Goal: Information Seeking & Learning: Learn about a topic

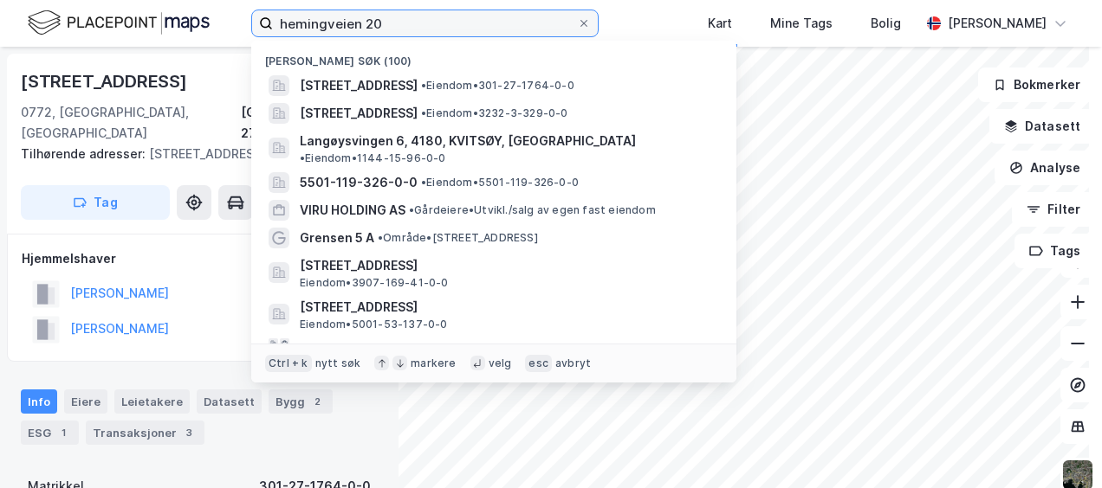
click at [503, 23] on input "hemingveien 20" at bounding box center [425, 23] width 304 height 26
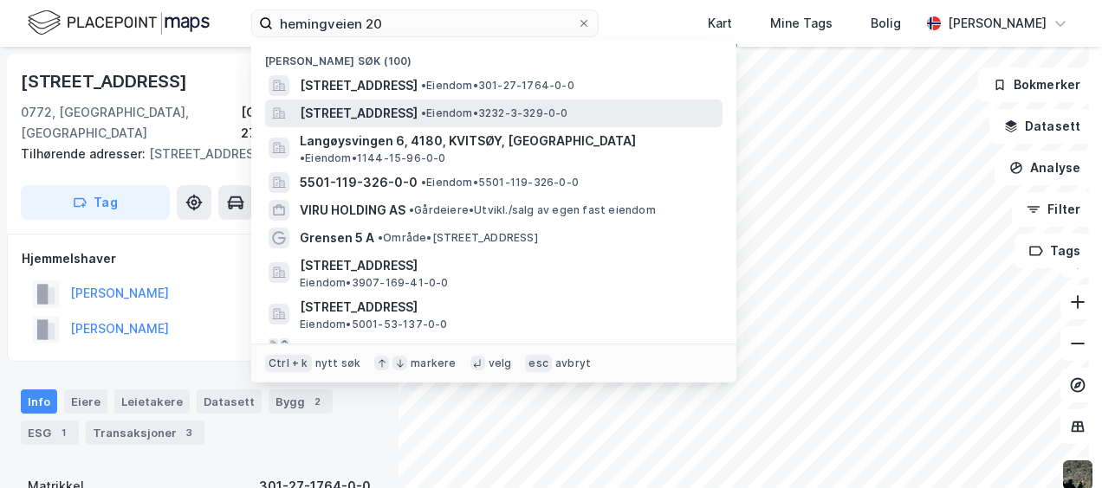
click at [417, 103] on span "[STREET_ADDRESS]" at bounding box center [359, 113] width 118 height 21
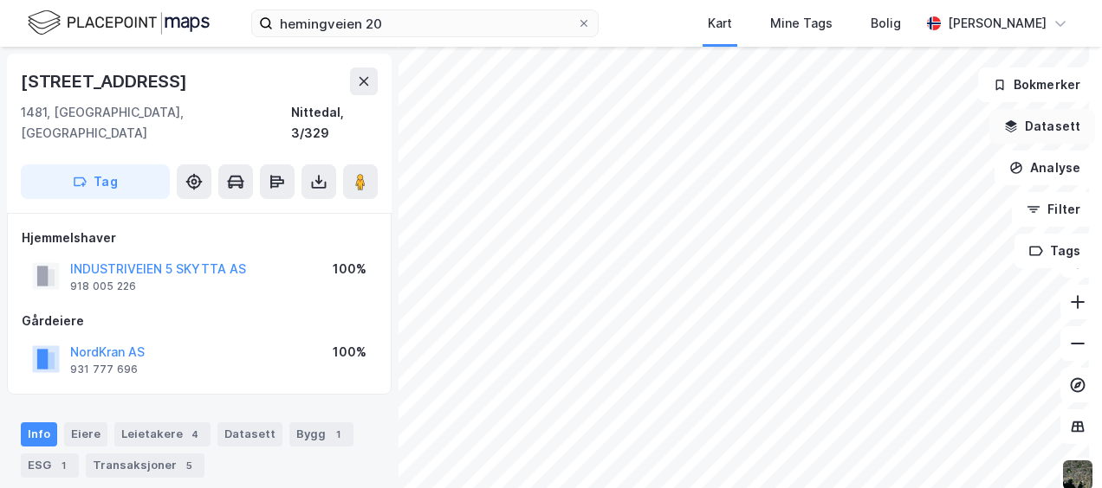
click at [1035, 126] on button "Datasett" at bounding box center [1042, 126] width 106 height 35
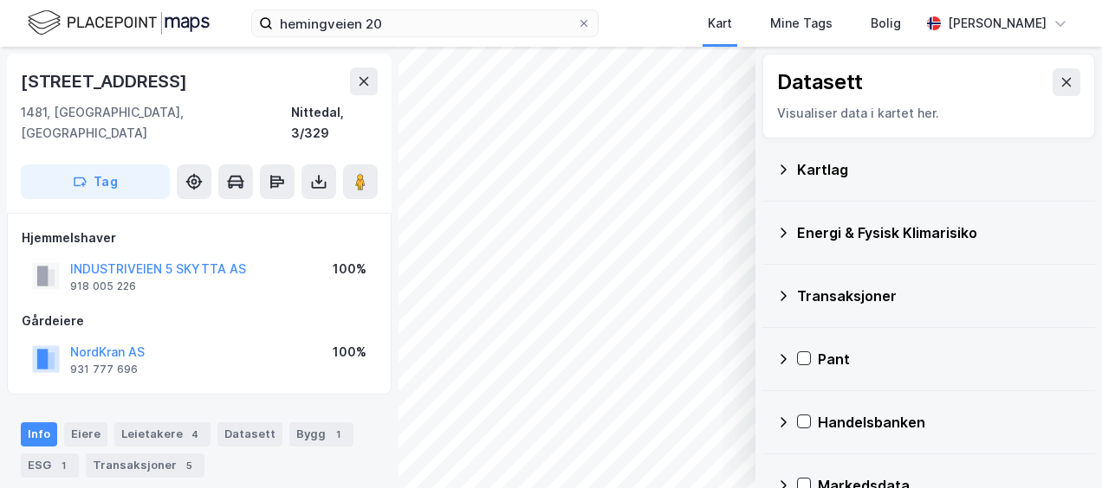
click at [776, 228] on icon at bounding box center [783, 233] width 14 height 14
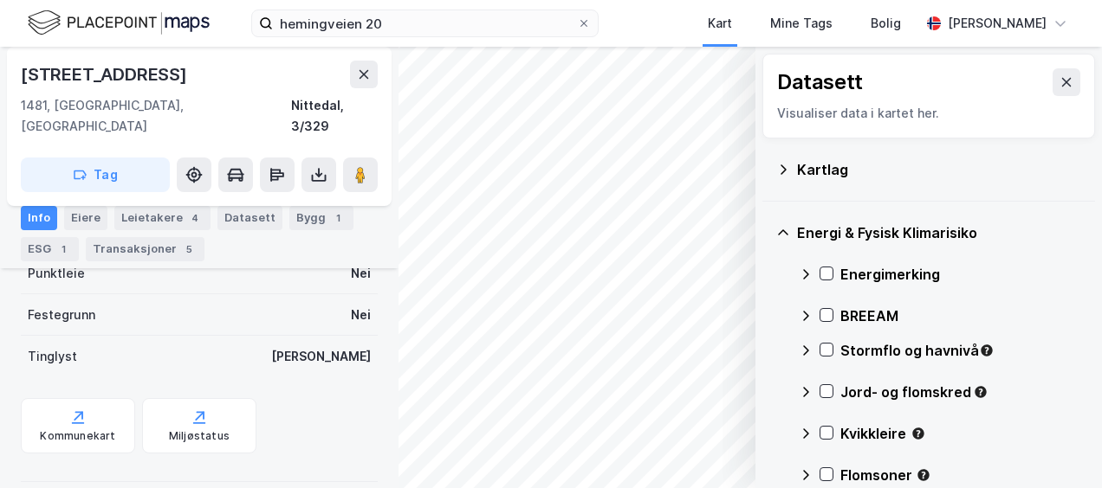
scroll to position [4, 0]
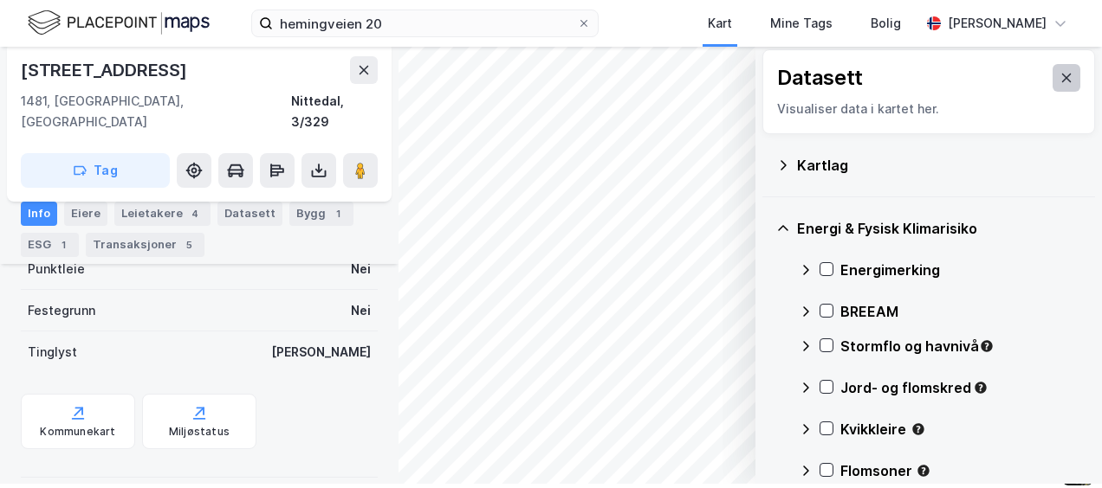
click at [1059, 81] on icon at bounding box center [1066, 78] width 14 height 14
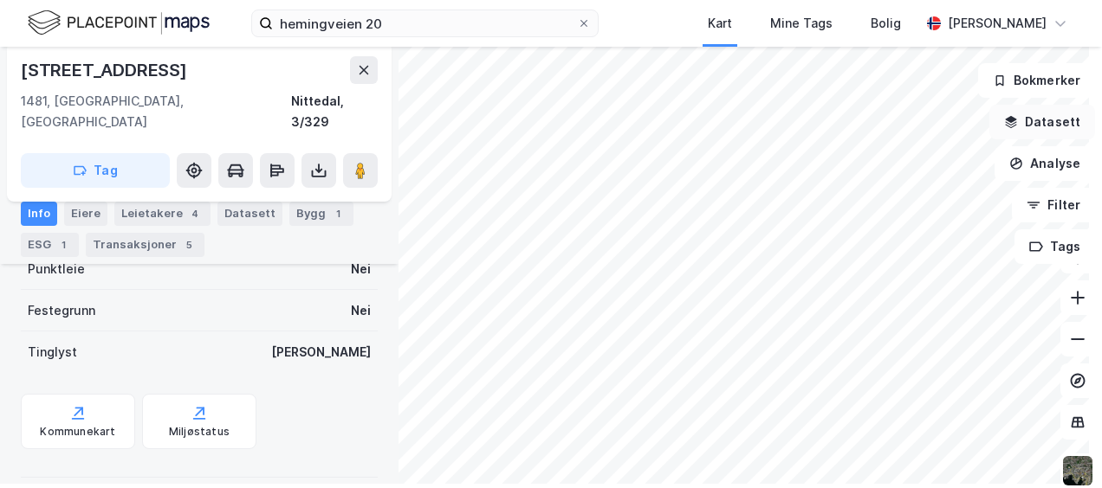
click at [1031, 124] on button "Datasett" at bounding box center [1042, 122] width 106 height 35
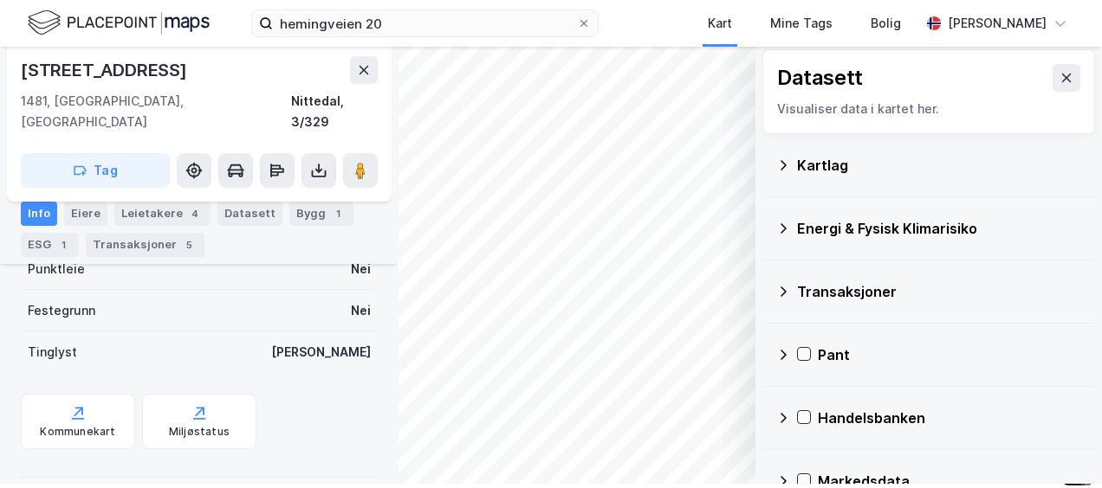
click at [807, 162] on div "Kartlag" at bounding box center [939, 165] width 284 height 21
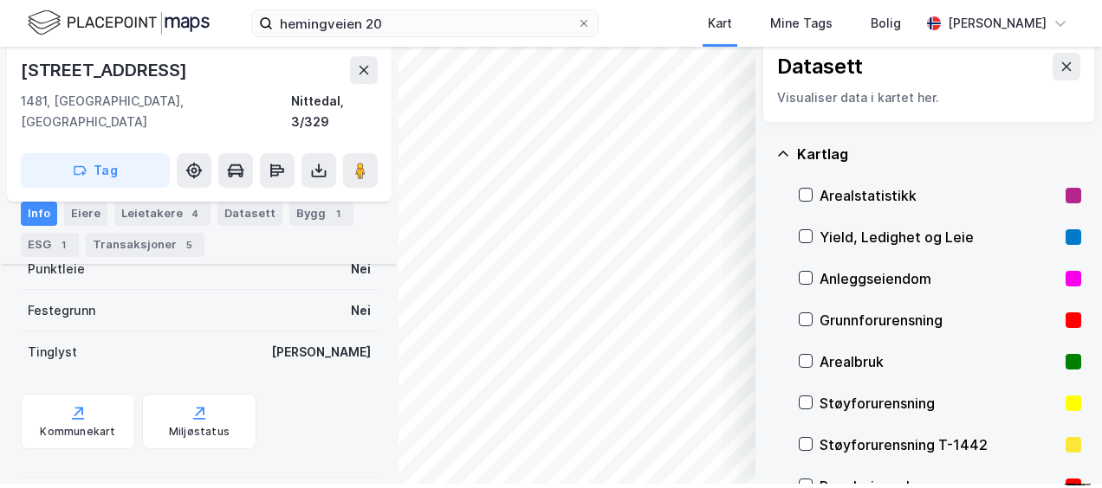
scroll to position [9, 0]
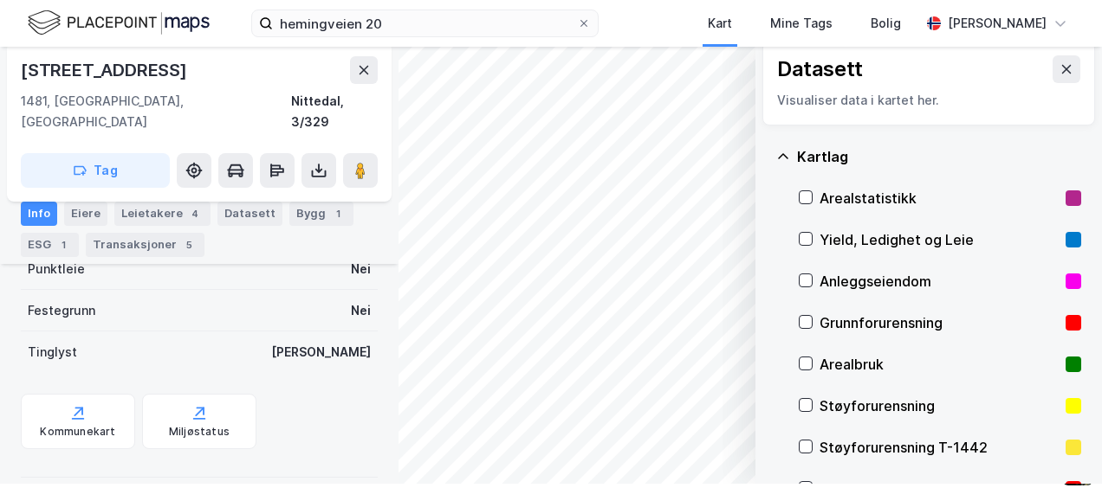
click at [819, 158] on div "Kartlag" at bounding box center [939, 156] width 284 height 21
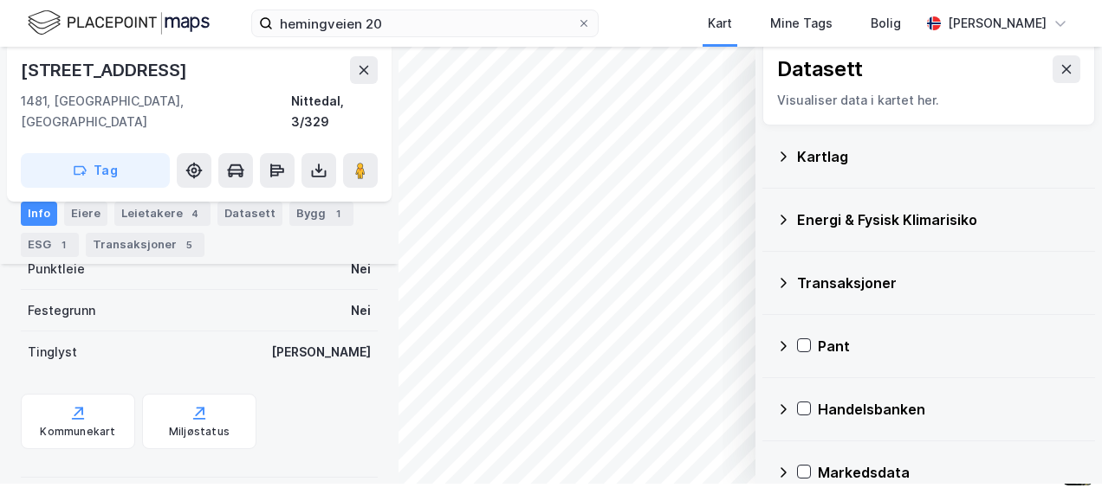
click at [811, 222] on div "Energi & Fysisk Klimarisiko" at bounding box center [939, 220] width 284 height 21
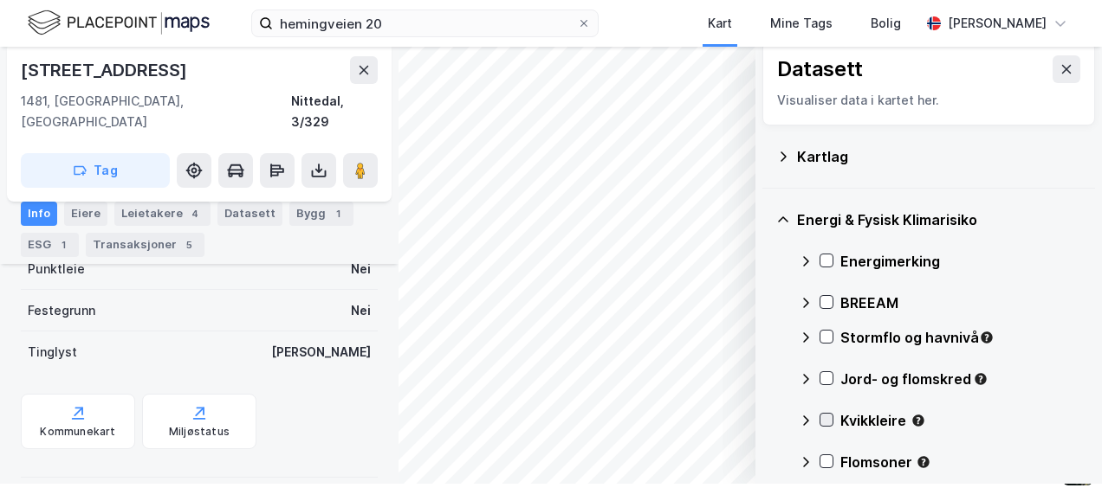
click at [820, 414] on icon at bounding box center [826, 420] width 12 height 12
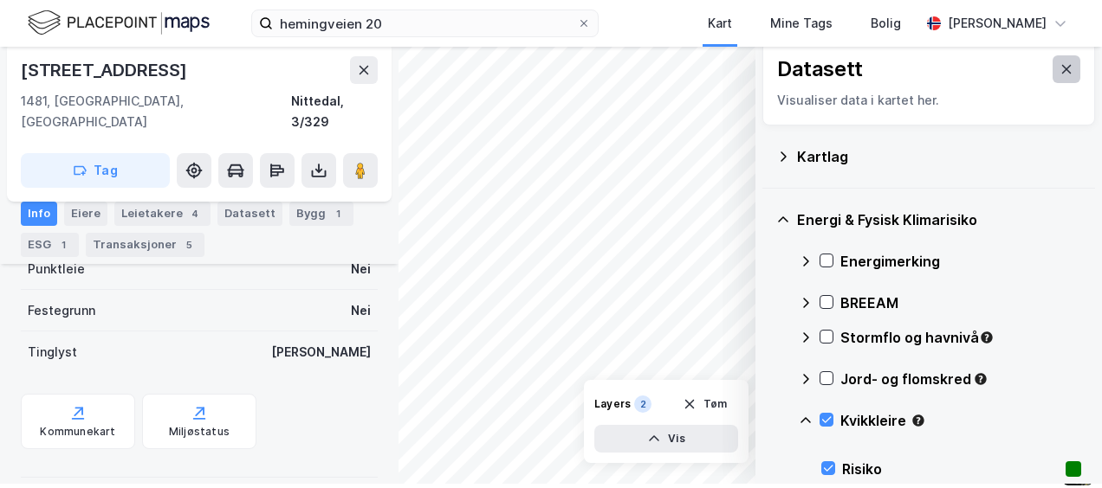
click at [1059, 69] on icon at bounding box center [1066, 69] width 14 height 14
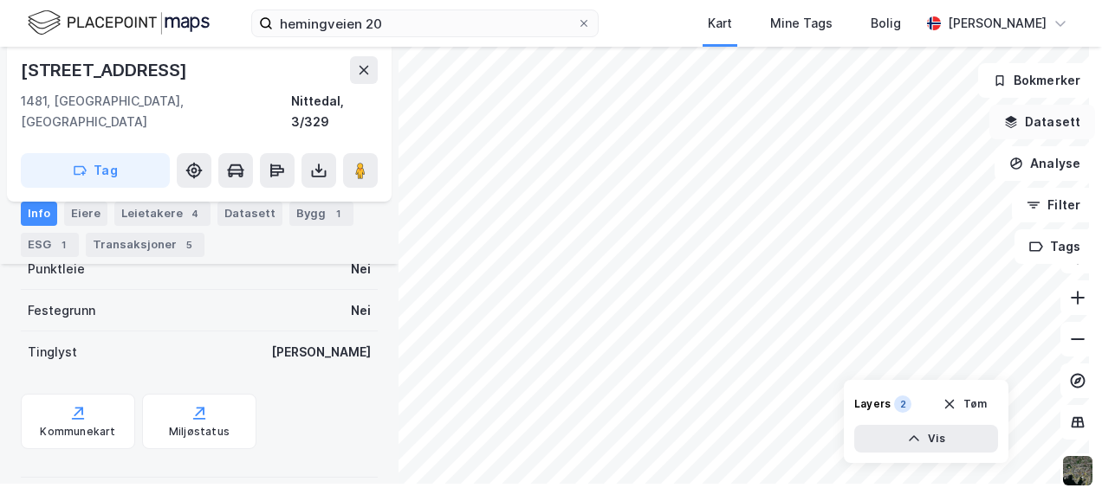
click at [1035, 114] on button "Datasett" at bounding box center [1042, 122] width 106 height 35
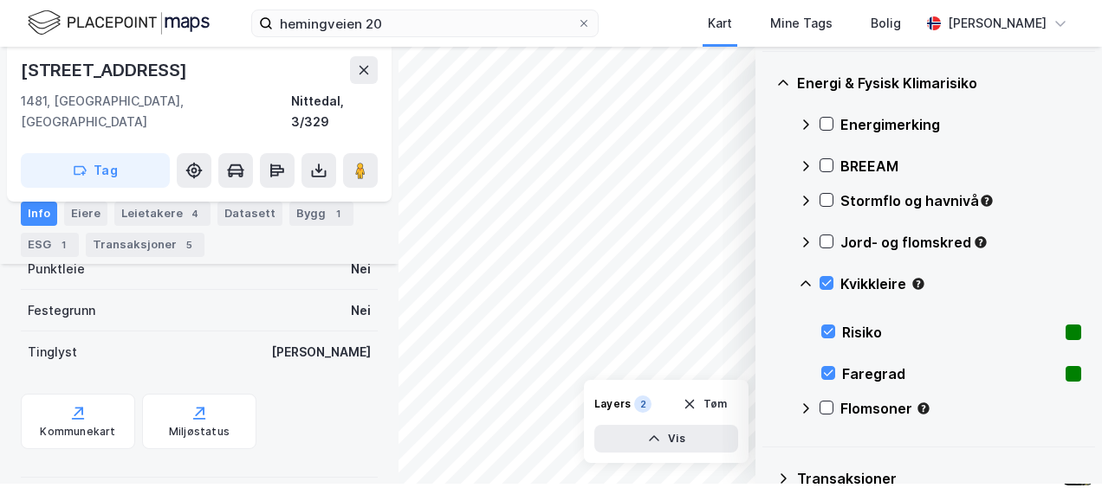
scroll to position [146, 0]
click at [800, 281] on icon at bounding box center [805, 283] width 10 height 6
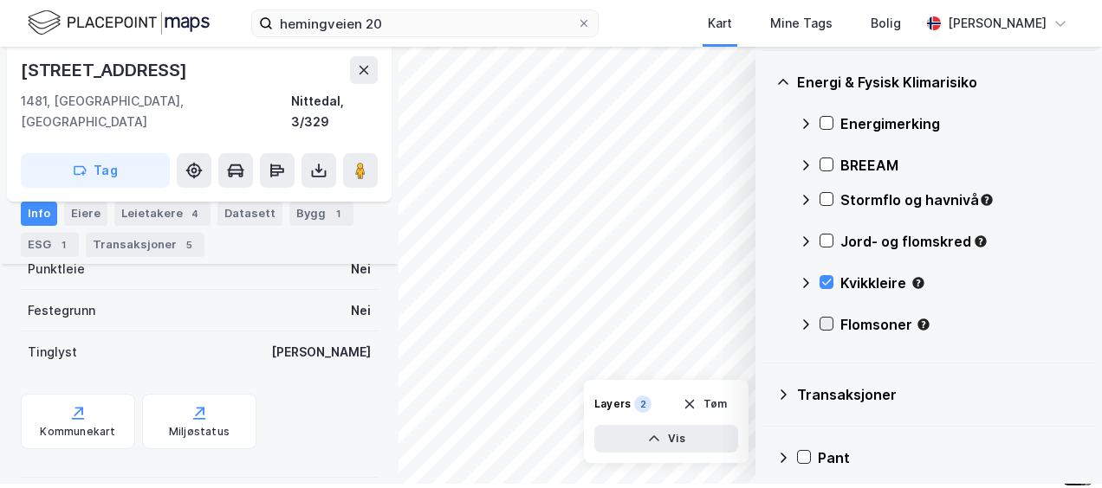
click at [822, 323] on icon at bounding box center [827, 324] width 10 height 6
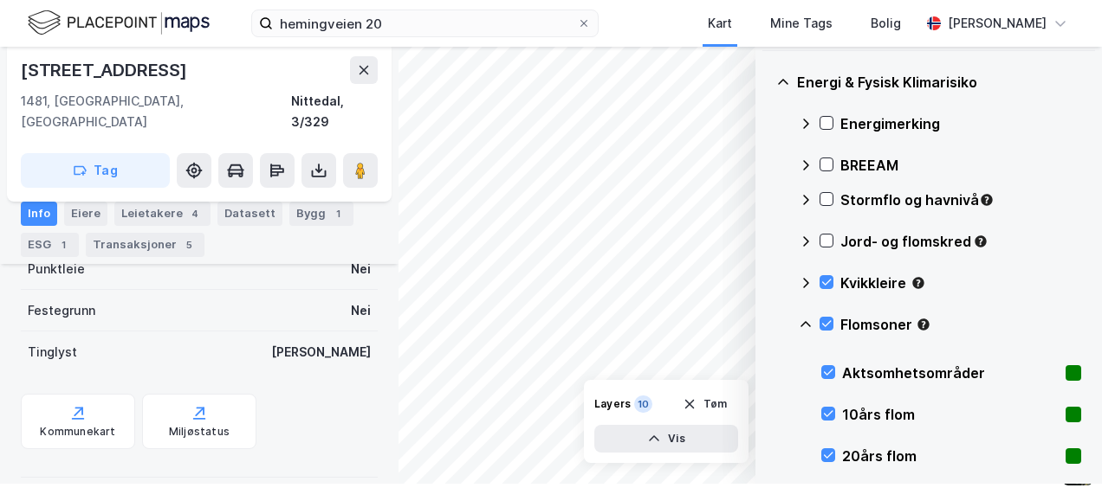
scroll to position [0, 0]
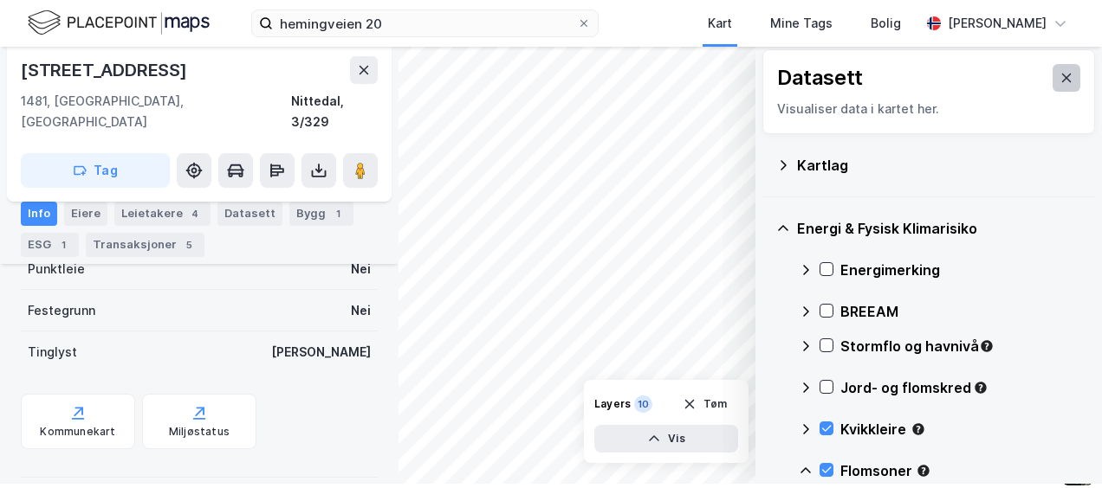
click at [1059, 74] on icon at bounding box center [1066, 78] width 14 height 14
